Goal: Find specific page/section: Find specific page/section

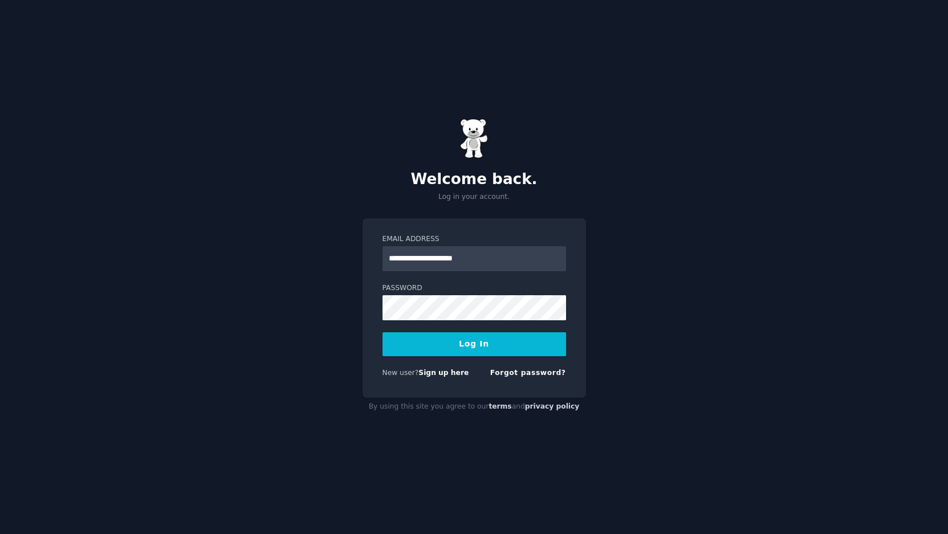
type input "**********"
click at [488, 341] on button "Log In" at bounding box center [475, 344] width 184 height 24
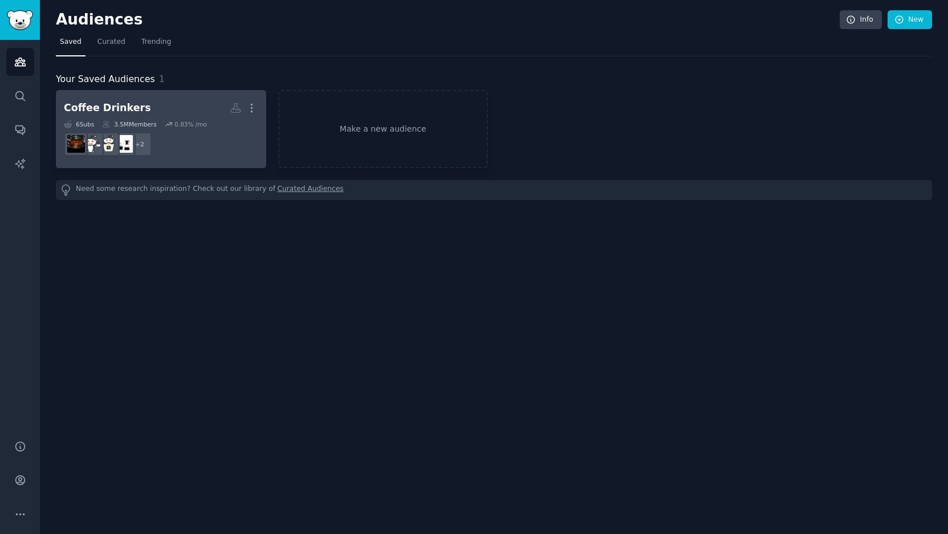
click at [134, 95] on link "Coffee Drinkers Custom Audience More 6 Sub s 3.5M Members 0.83 % /mo r/Thirdwav…" at bounding box center [161, 129] width 210 height 78
